Goal: Find specific page/section: Find specific page/section

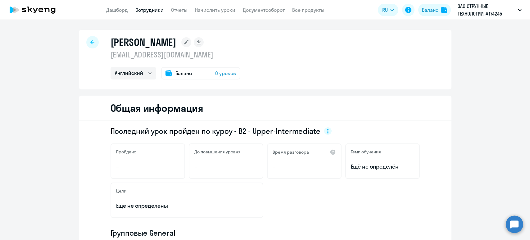
select select "english"
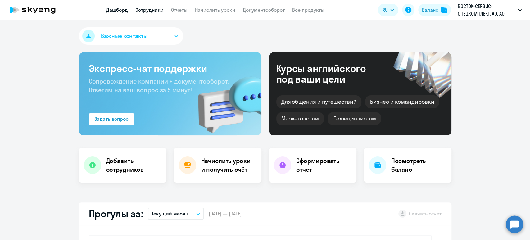
click at [143, 10] on link "Сотрудники" at bounding box center [149, 10] width 28 height 6
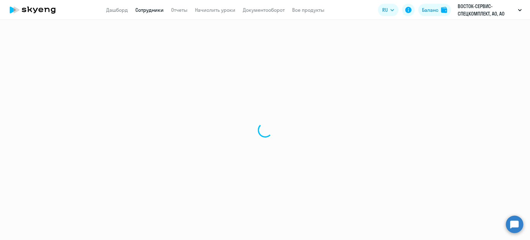
select select "30"
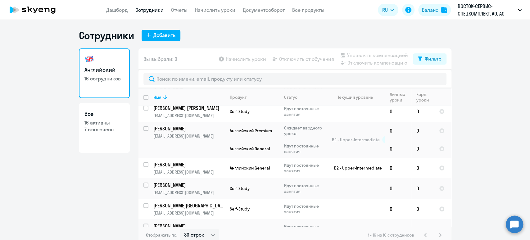
scroll to position [15, 0]
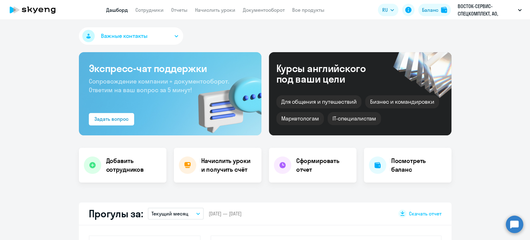
select select "30"
click at [154, 11] on link "Сотрудники" at bounding box center [149, 10] width 28 height 6
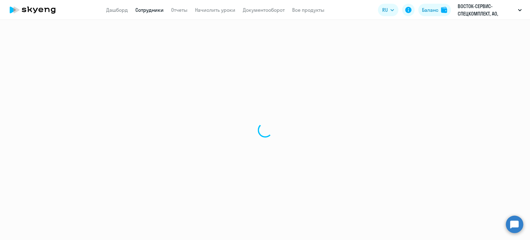
select select "30"
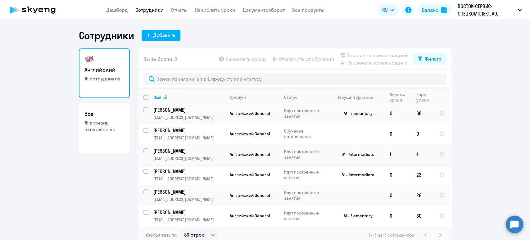
scroll to position [41, 0]
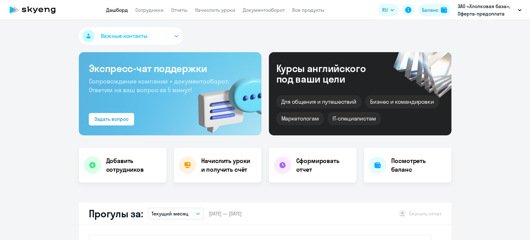
select select "30"
click at [147, 9] on link "Сотрудники" at bounding box center [149, 10] width 28 height 6
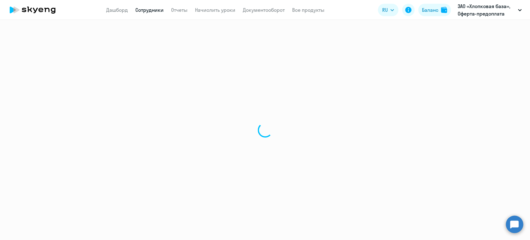
select select "30"
